Goal: Task Accomplishment & Management: Complete application form

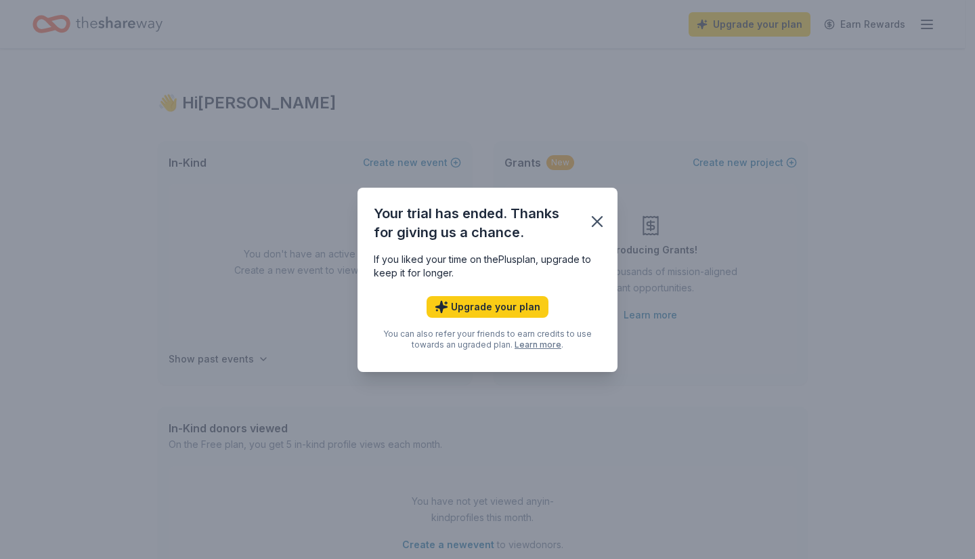
click at [521, 305] on button "Upgrade your plan" at bounding box center [488, 307] width 122 height 22
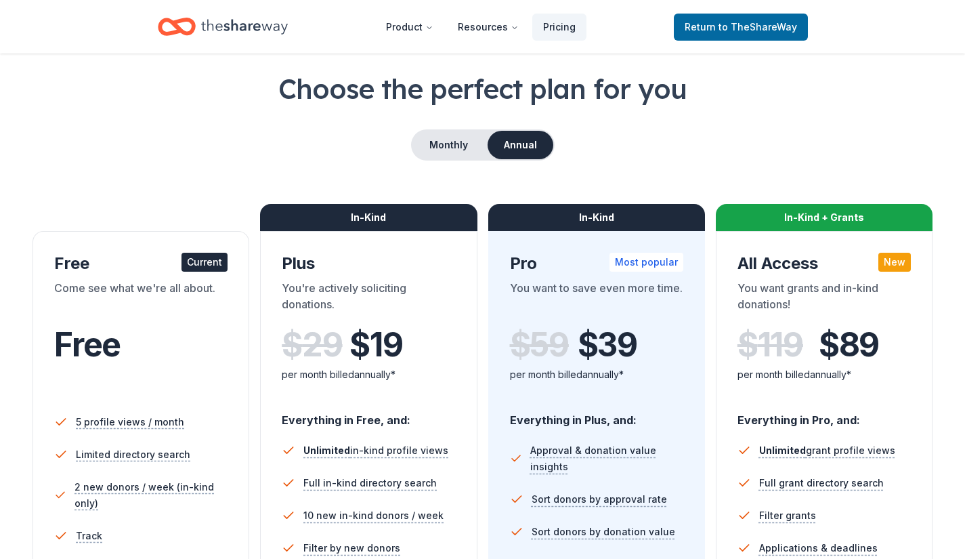
scroll to position [54, 0]
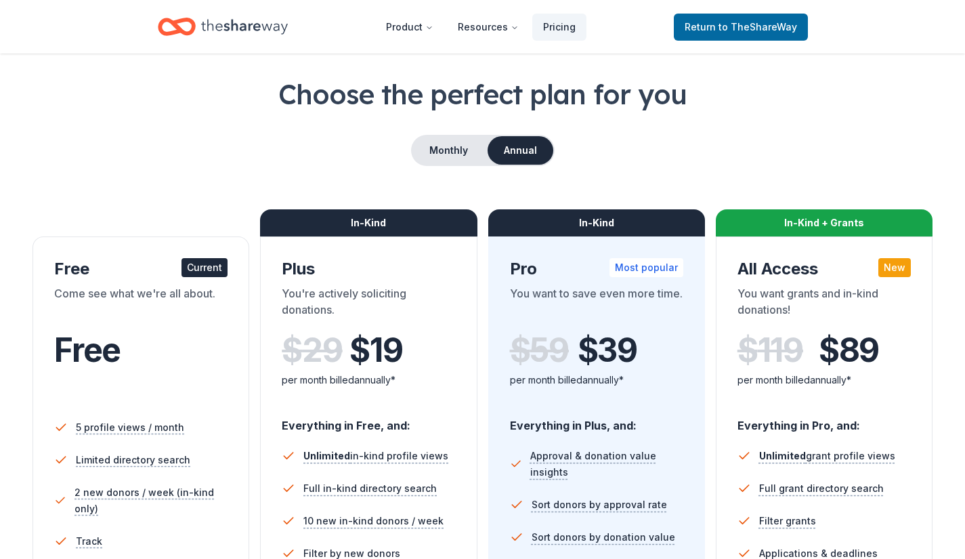
click at [267, 22] on icon "Home" at bounding box center [244, 27] width 87 height 28
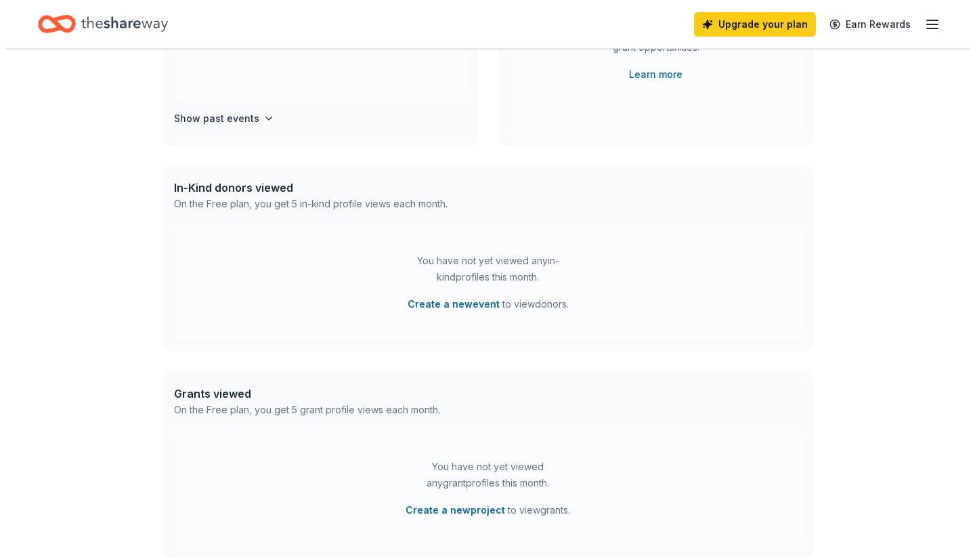
scroll to position [271, 0]
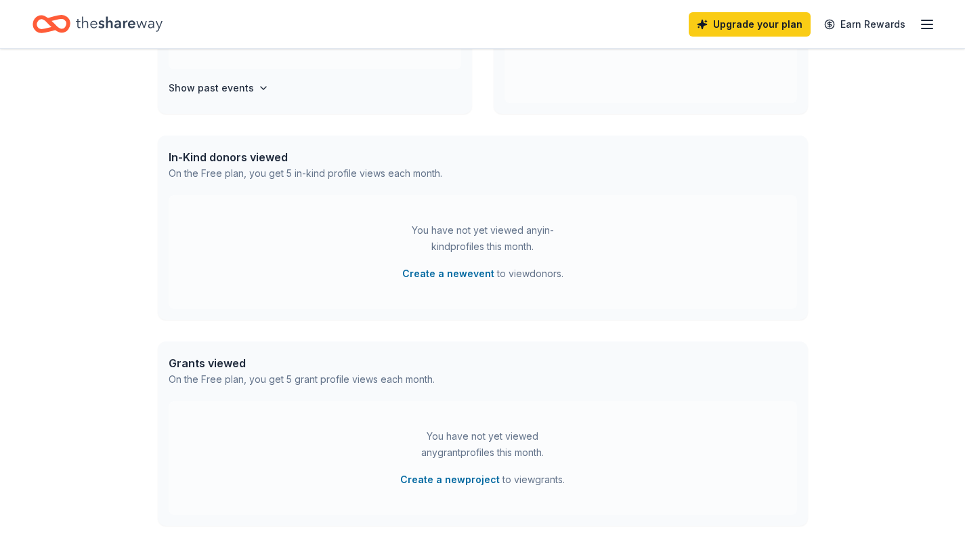
click at [468, 273] on button "Create a new event" at bounding box center [448, 274] width 92 height 16
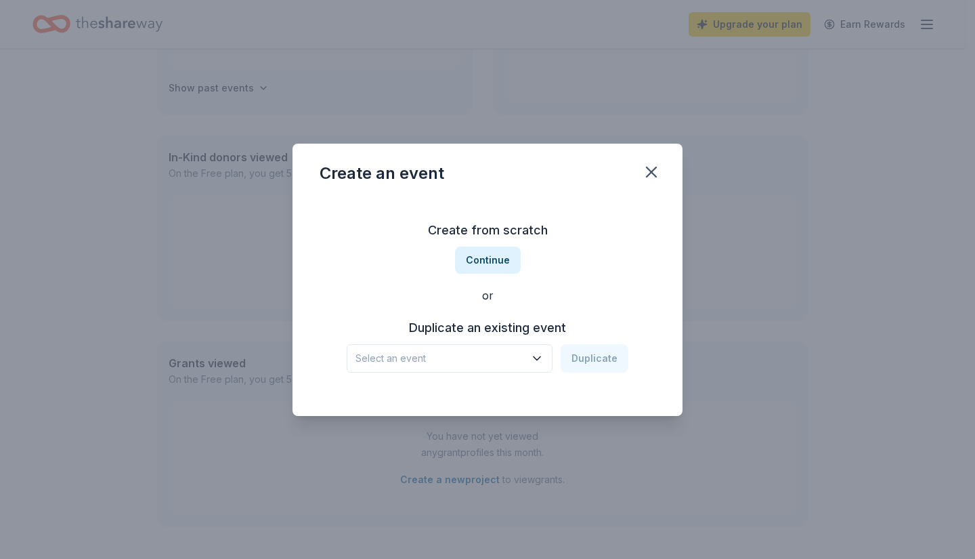
click at [475, 359] on span "Select an event" at bounding box center [440, 358] width 169 height 16
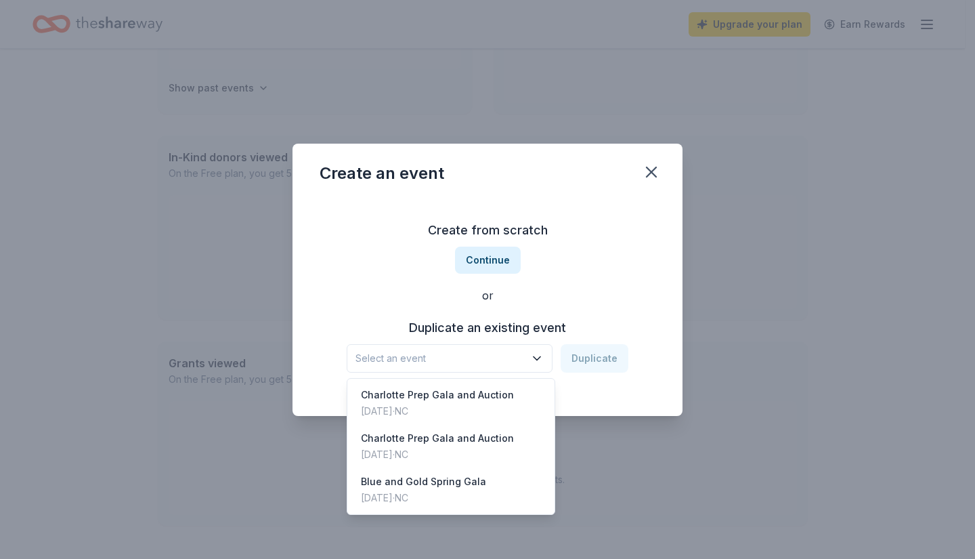
click at [470, 402] on div "Charlotte Prep Gala and Auction" at bounding box center [437, 395] width 153 height 16
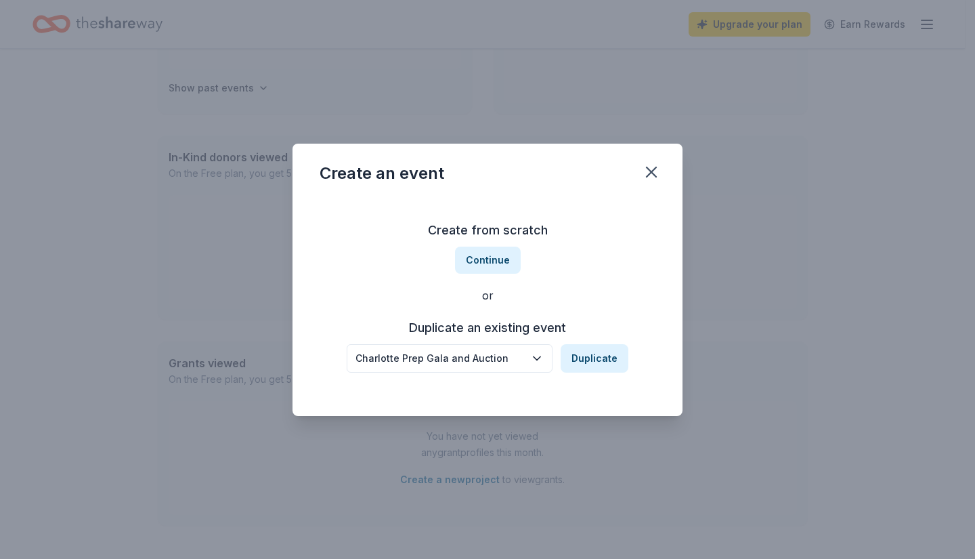
click at [592, 356] on button "Duplicate" at bounding box center [595, 358] width 68 height 28
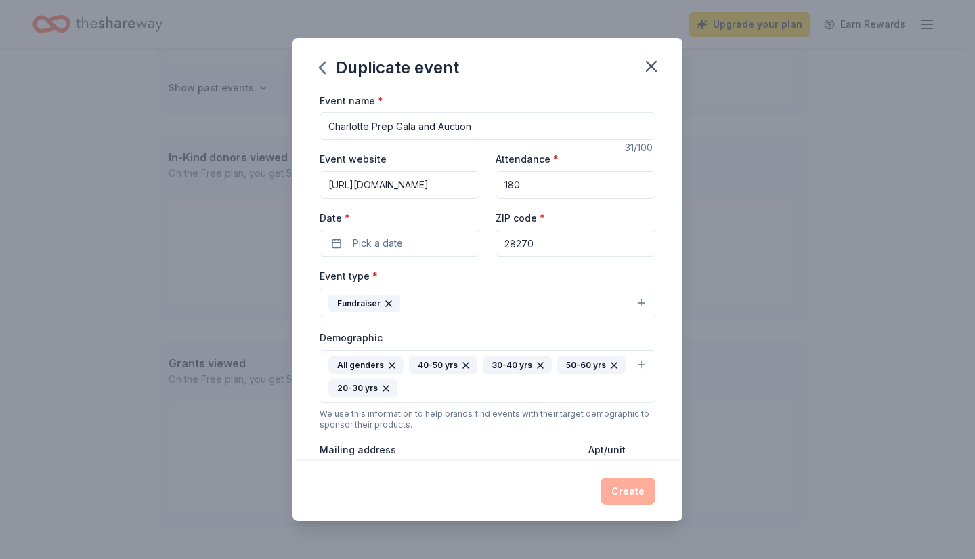
drag, startPoint x: 545, startPoint y: 185, endPoint x: 476, endPoint y: 188, distance: 69.1
click at [476, 188] on div "Event website [URL][DOMAIN_NAME] Attendance * 180 Date * Pick a date ZIP code *…" at bounding box center [488, 203] width 336 height 106
type input "220"
click at [448, 247] on button "Pick a date" at bounding box center [400, 243] width 160 height 27
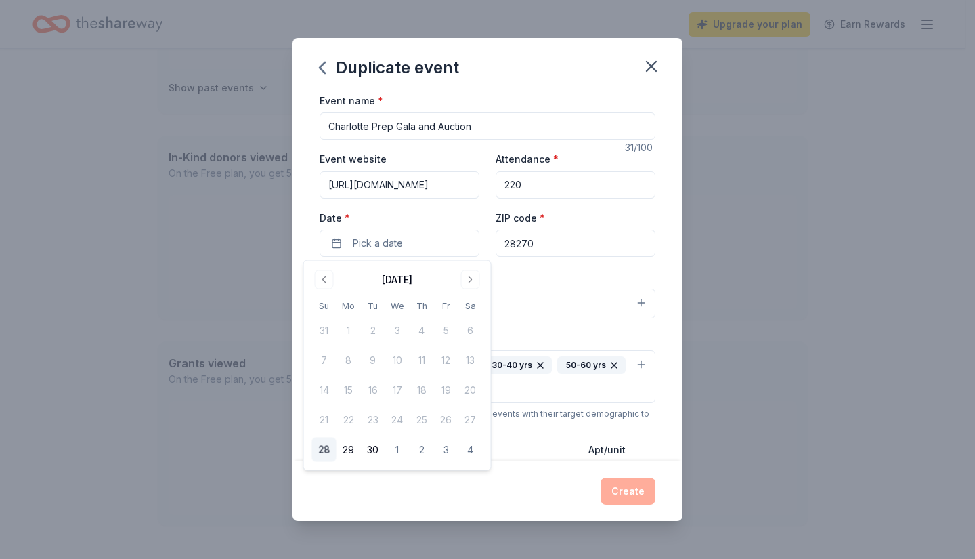
click at [471, 281] on button "Go to next month" at bounding box center [470, 279] width 19 height 19
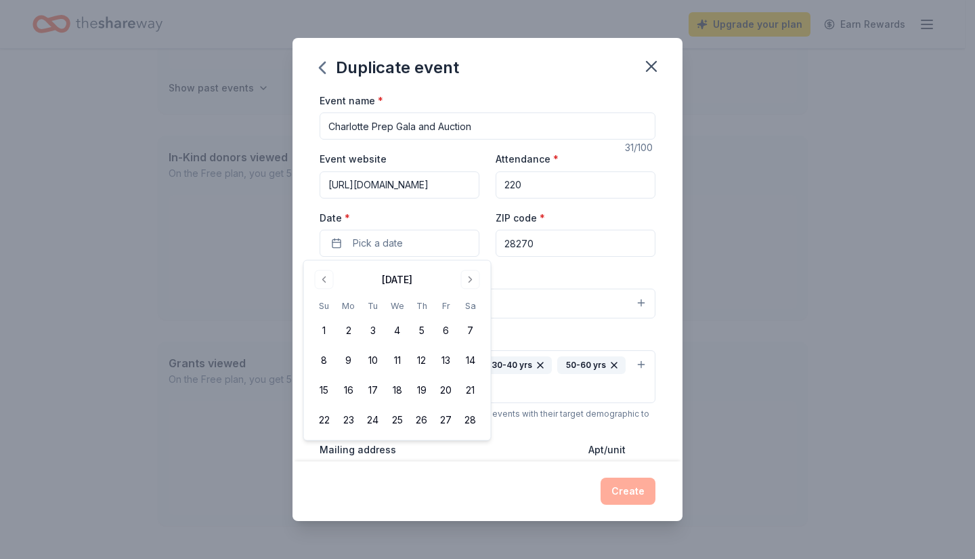
click at [471, 393] on button "21" at bounding box center [471, 390] width 24 height 24
click at [580, 271] on div "Event type * Fundraiser" at bounding box center [488, 293] width 336 height 51
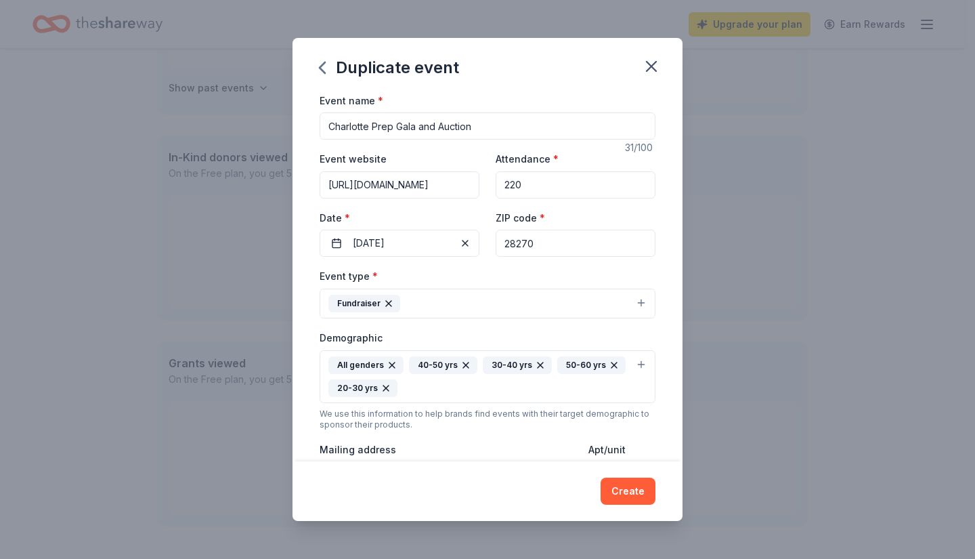
click at [586, 239] on input "28270" at bounding box center [576, 243] width 160 height 27
type input "28206"
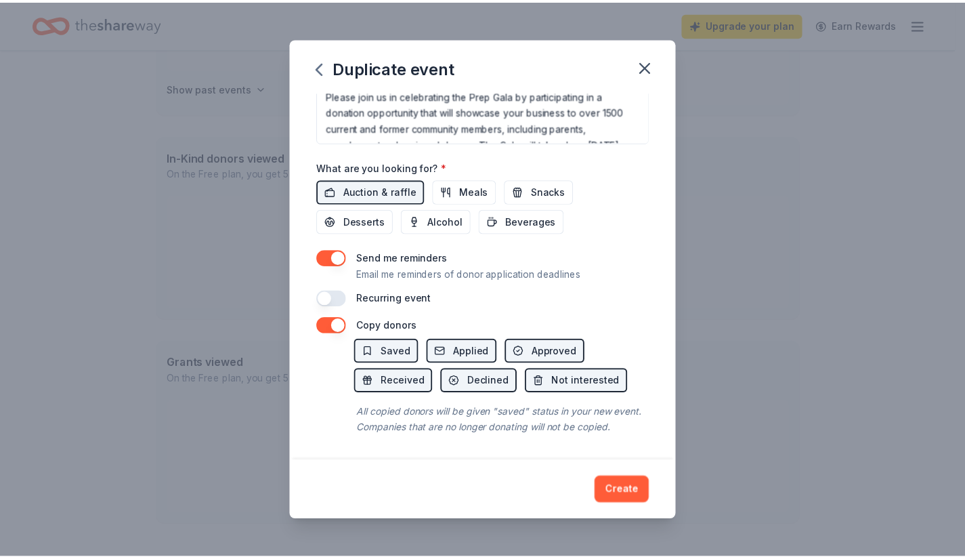
scroll to position [452, 0]
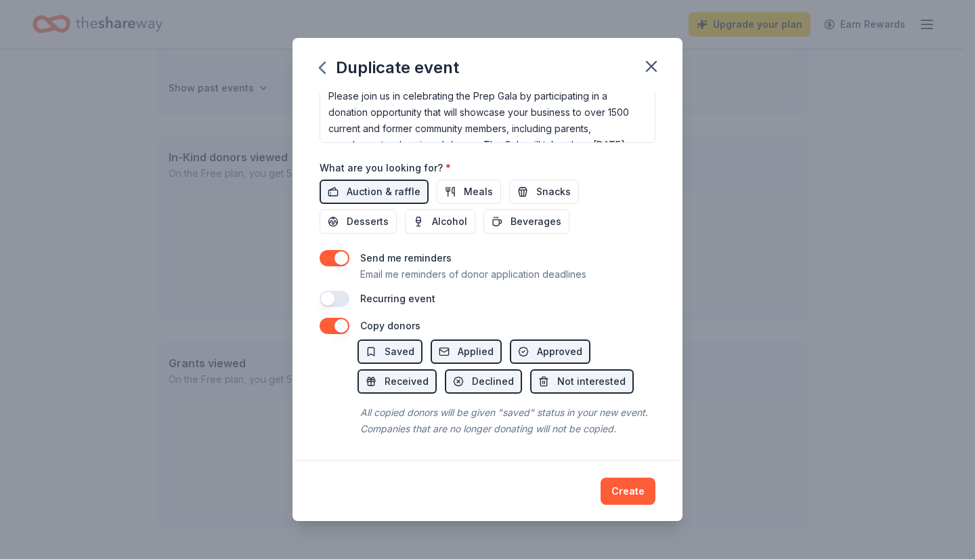
click at [625, 502] on button "Create" at bounding box center [628, 491] width 55 height 27
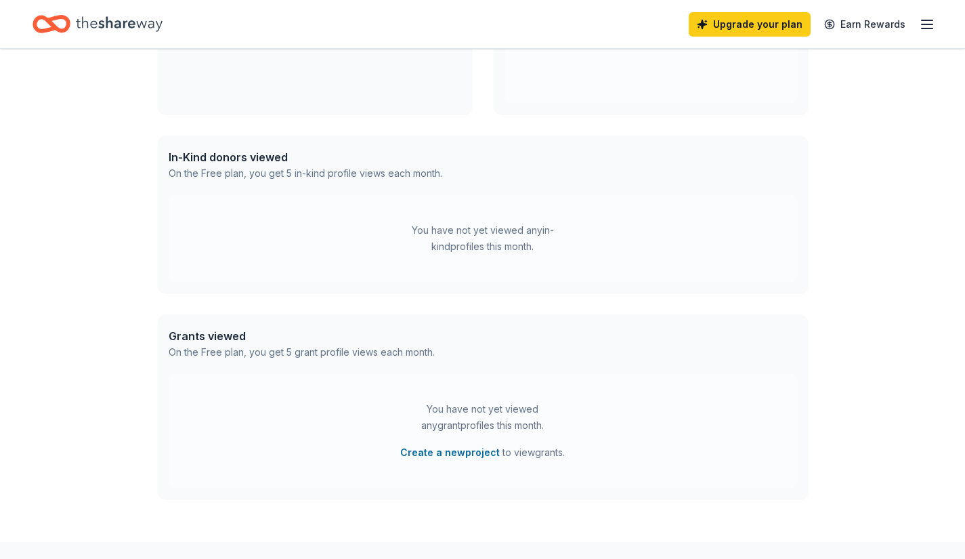
scroll to position [167, 0]
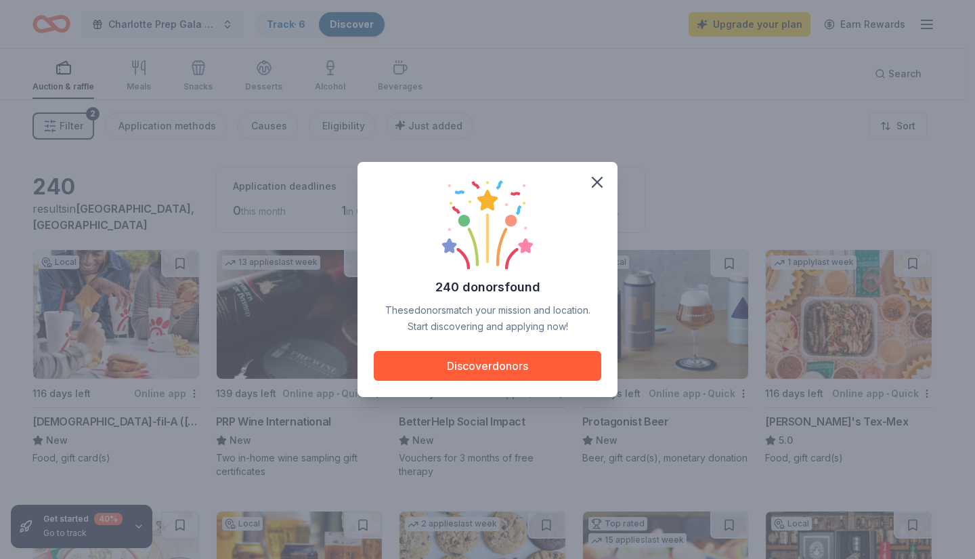
click at [599, 183] on icon "button" at bounding box center [597, 181] width 9 height 9
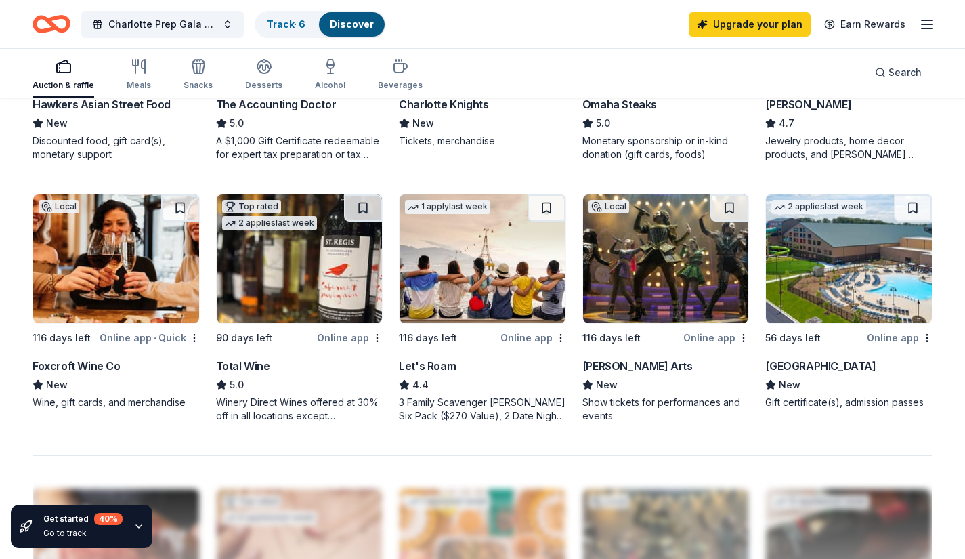
scroll to position [867, 0]
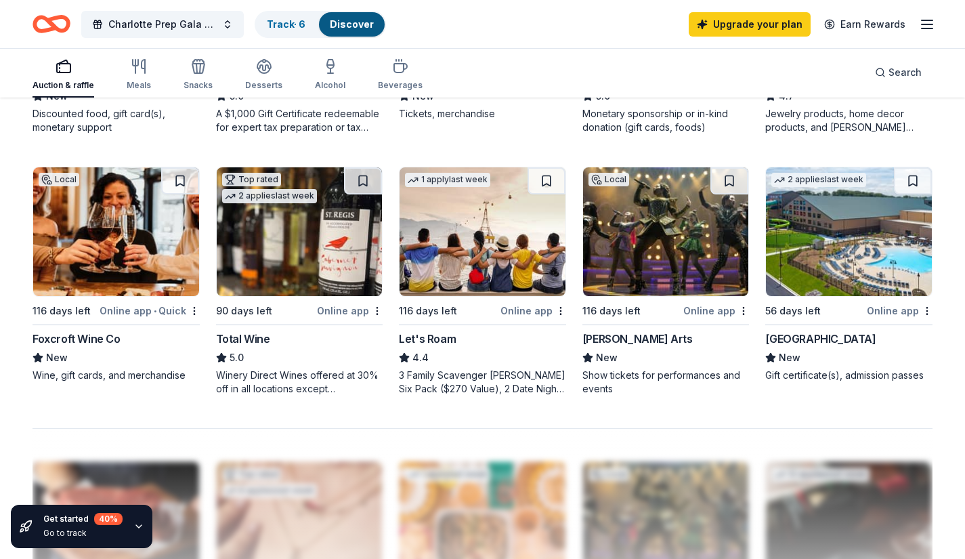
click at [696, 317] on div "Online app" at bounding box center [716, 310] width 66 height 17
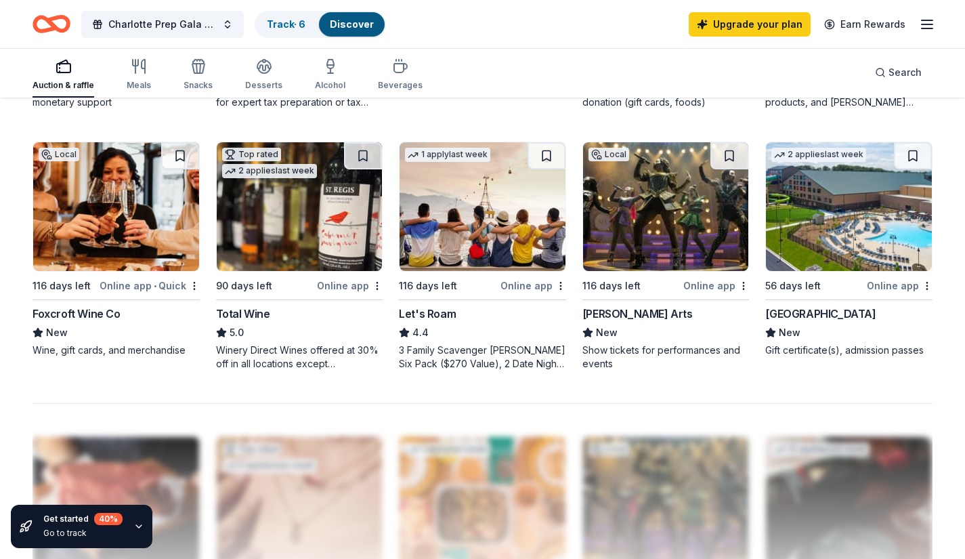
scroll to position [894, 0]
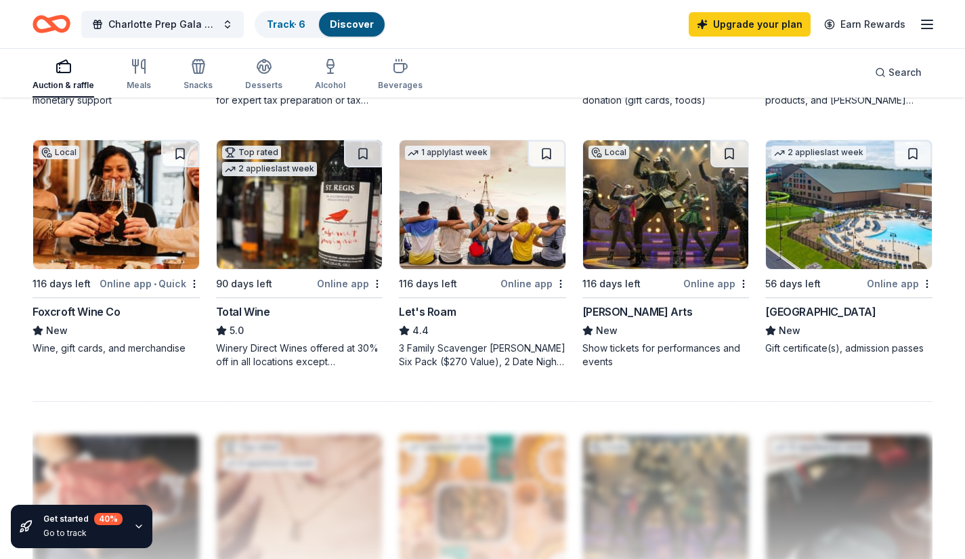
click at [488, 248] on img at bounding box center [483, 204] width 166 height 129
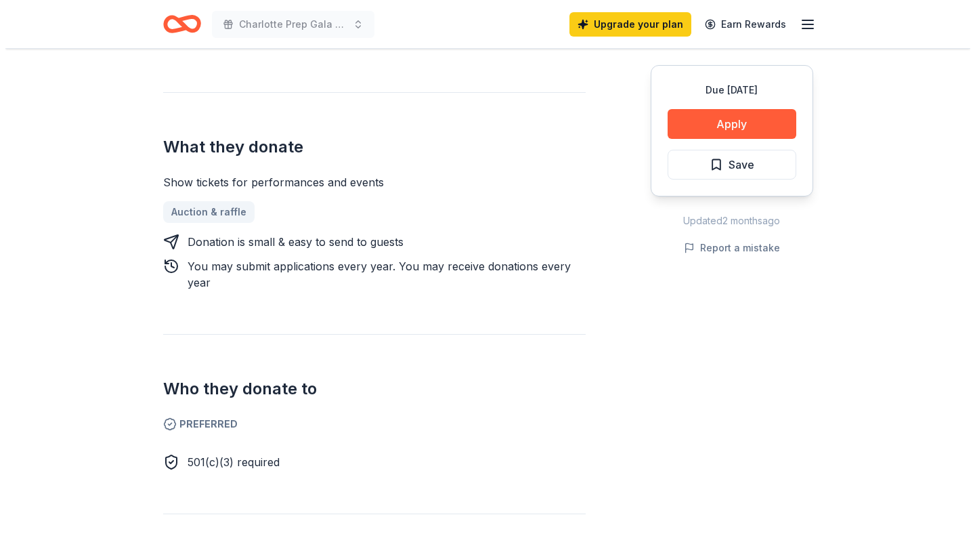
scroll to position [461, 0]
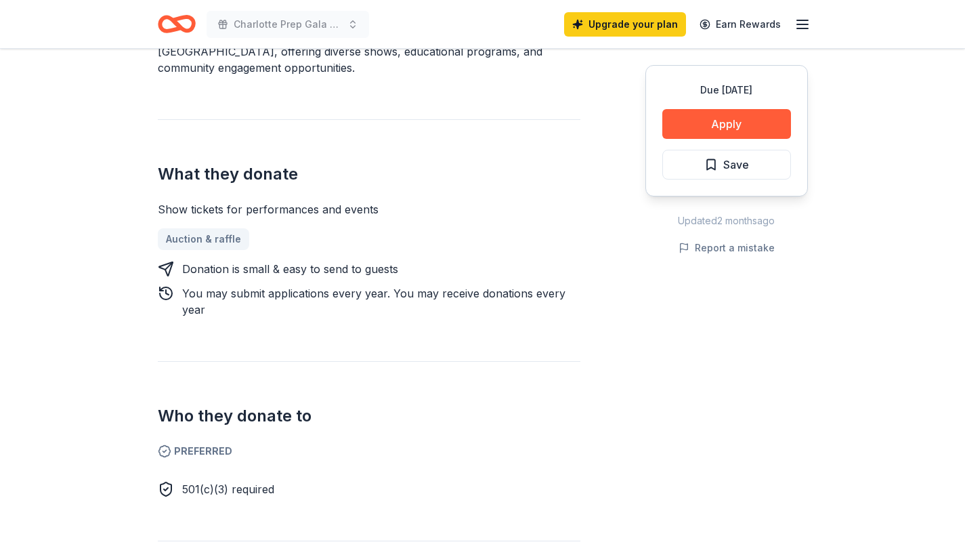
click at [753, 117] on button "Apply" at bounding box center [726, 124] width 129 height 30
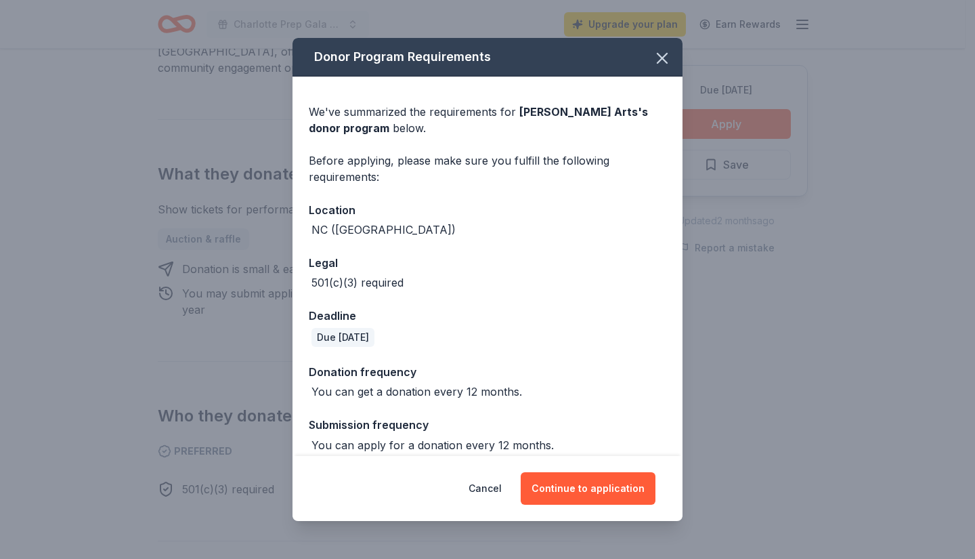
click at [577, 490] on button "Continue to application" at bounding box center [588, 488] width 135 height 33
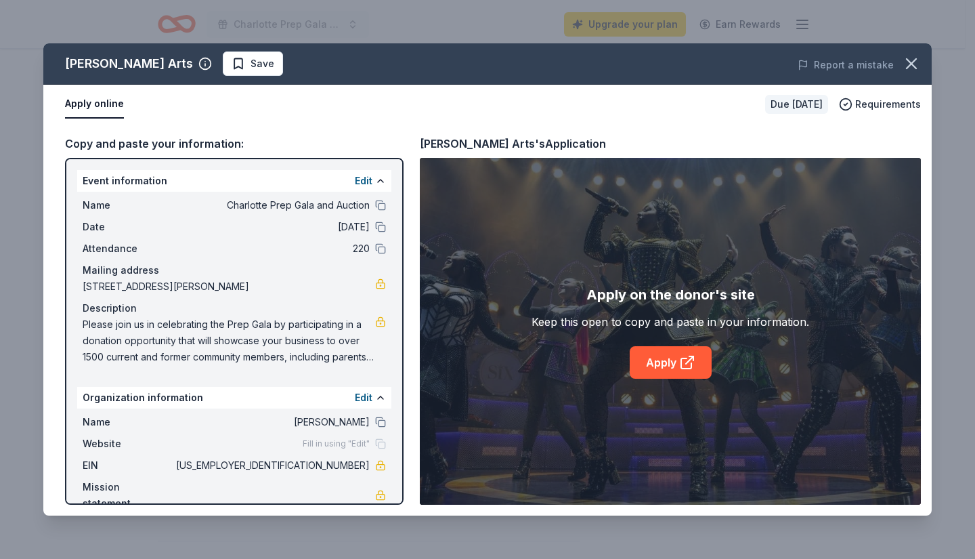
click at [658, 364] on link "Apply" at bounding box center [671, 362] width 82 height 33
